Goal: Check status

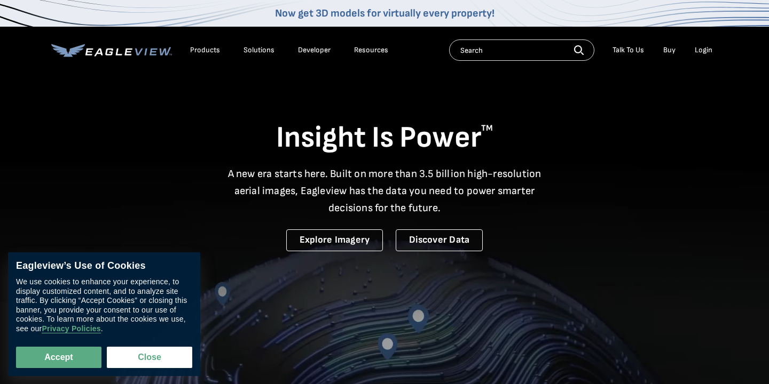
click at [706, 45] on div "Login" at bounding box center [703, 50] width 18 height 10
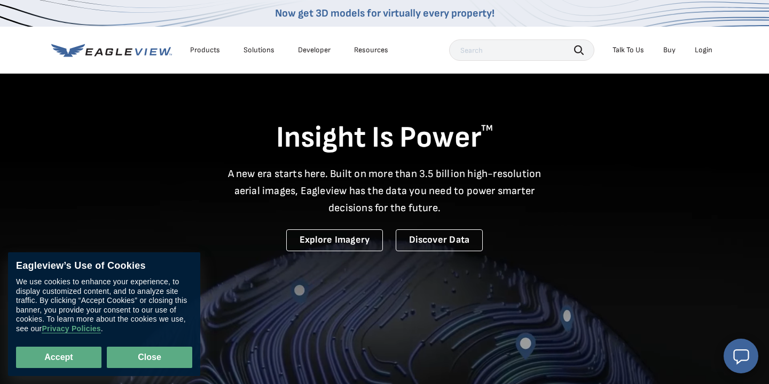
click at [139, 349] on button "Close" at bounding box center [149, 357] width 85 height 21
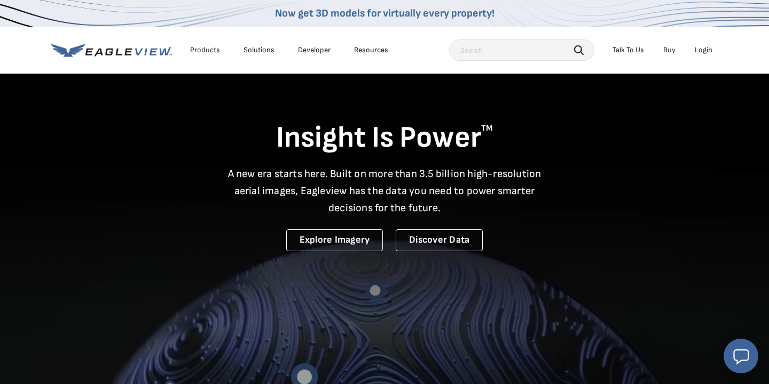
click at [705, 51] on div "Login" at bounding box center [703, 50] width 18 height 10
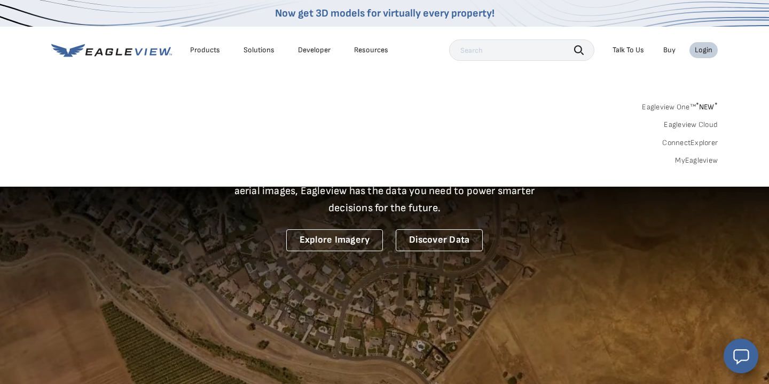
click at [691, 162] on link "MyEagleview" at bounding box center [696, 161] width 43 height 10
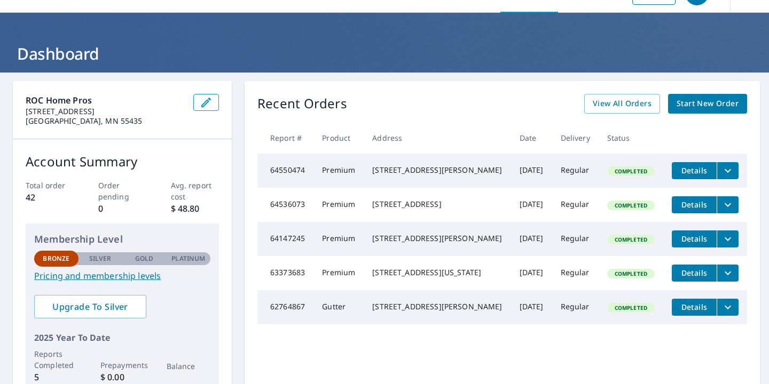
scroll to position [15, 0]
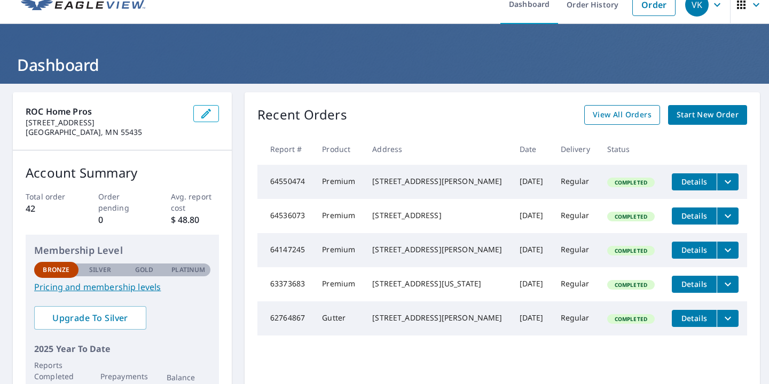
click at [620, 109] on span "View All Orders" at bounding box center [621, 114] width 59 height 13
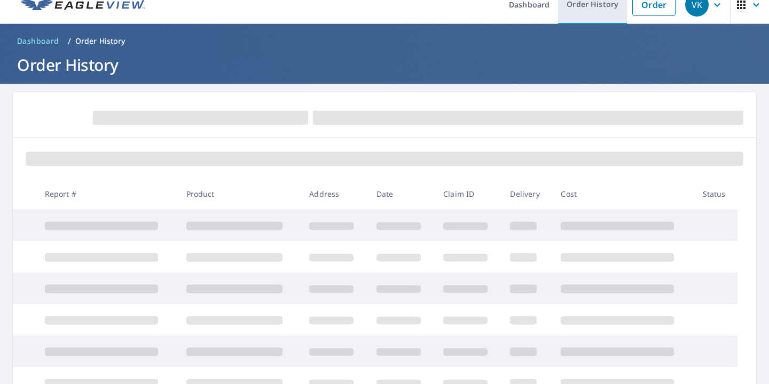
click at [608, 1] on link "Order History" at bounding box center [592, 4] width 69 height 39
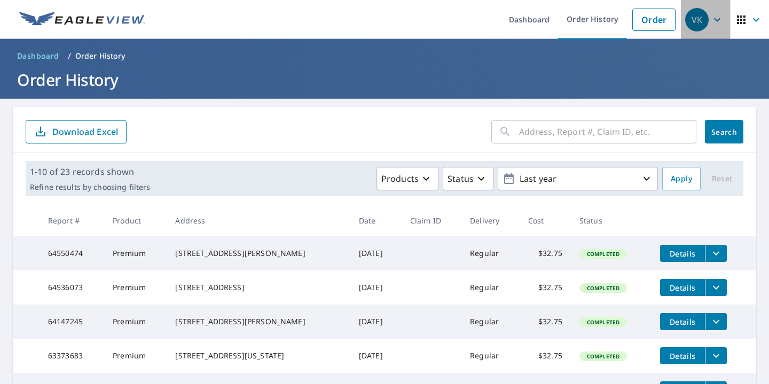
click at [699, 20] on div "VK" at bounding box center [696, 19] width 23 height 23
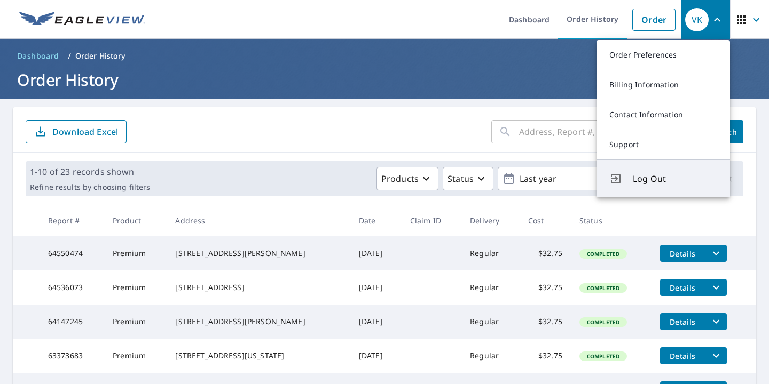
click at [641, 181] on span "Log Out" at bounding box center [674, 178] width 84 height 13
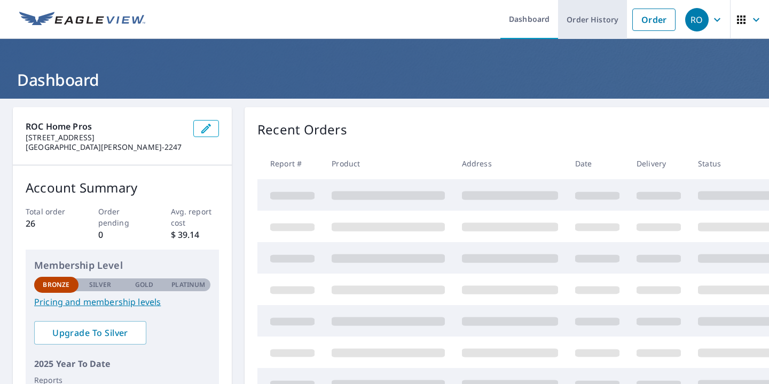
click at [597, 25] on link "Order History" at bounding box center [592, 19] width 69 height 39
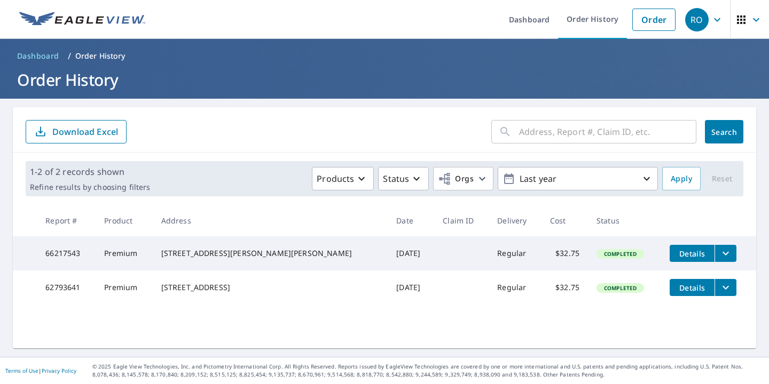
click at [208, 251] on div "22736 Sandy Dr NE Bethel, MN 55005" at bounding box center [270, 253] width 218 height 11
click at [151, 261] on td "Premium" at bounding box center [124, 253] width 57 height 34
click at [143, 253] on td "Premium" at bounding box center [124, 253] width 57 height 34
click at [207, 251] on div "22736 Sandy Dr NE Bethel, MN 55005" at bounding box center [270, 253] width 218 height 11
drag, startPoint x: 250, startPoint y: 262, endPoint x: 184, endPoint y: 250, distance: 67.2
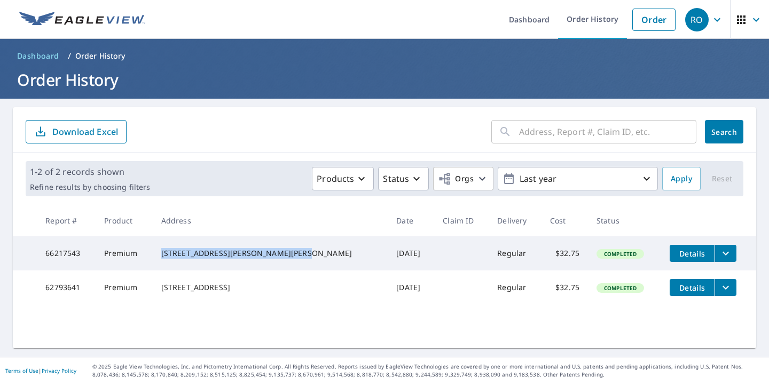
click at [184, 250] on td "22736 Sandy Dr NE Bethel, MN 55005" at bounding box center [270, 253] width 235 height 34
click at [186, 252] on div "22736 Sandy Dr NE Bethel, MN 55005" at bounding box center [270, 253] width 218 height 11
drag, startPoint x: 248, startPoint y: 262, endPoint x: 180, endPoint y: 248, distance: 69.7
click at [180, 248] on td "22736 Sandy Dr NE Bethel, MN 55005" at bounding box center [270, 253] width 235 height 34
click at [204, 258] on div "22736 Sandy Dr NE Bethel, MN 55005" at bounding box center [270, 253] width 218 height 11
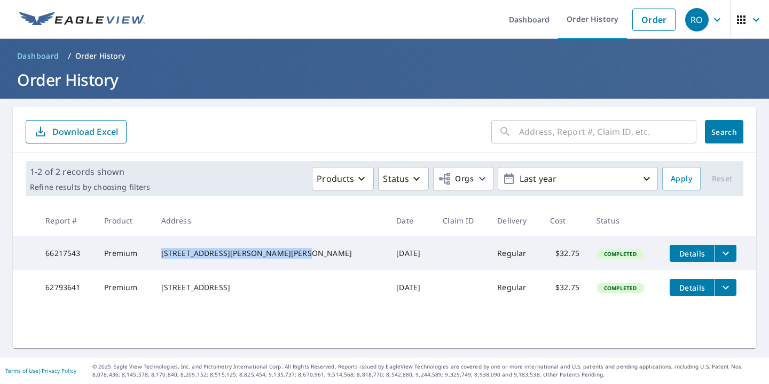
drag, startPoint x: 187, startPoint y: 251, endPoint x: 256, endPoint y: 258, distance: 69.8
click at [256, 258] on div "22736 Sandy Dr NE Bethel, MN 55005" at bounding box center [270, 253] width 218 height 11
click at [387, 253] on td "Jul 02, 2025" at bounding box center [410, 253] width 46 height 34
drag, startPoint x: 186, startPoint y: 259, endPoint x: 253, endPoint y: 247, distance: 68.8
click at [253, 248] on div "22736 Sandy Dr NE Bethel, MN 55005" at bounding box center [270, 253] width 218 height 11
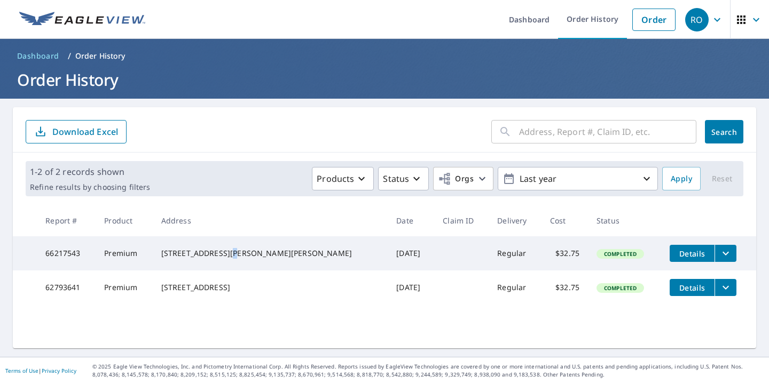
click at [253, 248] on div "22736 Sandy Dr NE Bethel, MN 55005" at bounding box center [270, 253] width 218 height 11
drag, startPoint x: 185, startPoint y: 249, endPoint x: 255, endPoint y: 262, distance: 71.6
click at [255, 262] on td "22736 Sandy Dr NE Bethel, MN 55005" at bounding box center [270, 253] width 235 height 34
click at [255, 259] on div "22736 Sandy Dr NE Bethel, MN 55005" at bounding box center [270, 253] width 218 height 11
drag, startPoint x: 250, startPoint y: 259, endPoint x: 181, endPoint y: 249, distance: 69.1
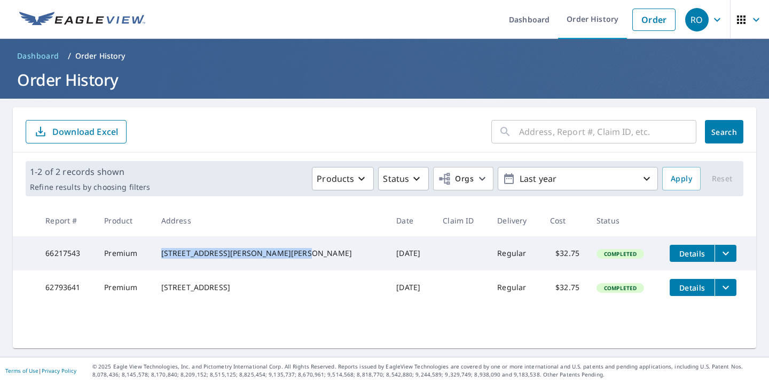
click at [181, 248] on td "22736 Sandy Dr NE Bethel, MN 55005" at bounding box center [270, 253] width 235 height 34
click at [209, 251] on div "22736 Sandy Dr NE Bethel, MN 55005" at bounding box center [270, 253] width 218 height 11
drag, startPoint x: 182, startPoint y: 249, endPoint x: 273, endPoint y: 262, distance: 91.6
click at [274, 262] on td "22736 Sandy Dr NE Bethel, MN 55005" at bounding box center [270, 253] width 235 height 34
